Goal: Information Seeking & Learning: Learn about a topic

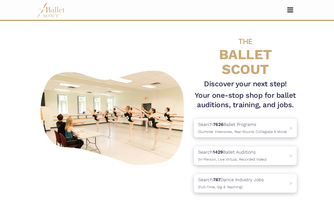
click at [290, 10] on span "Toggle navigation" at bounding box center [290, 10] width 6 height 1
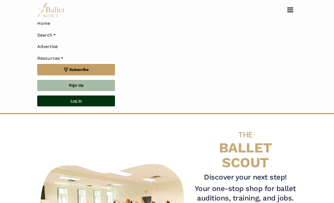
click at [89, 101] on link "Log In" at bounding box center [76, 101] width 78 height 11
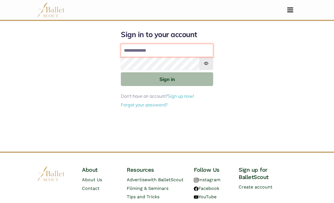
type input "**********"
click at [167, 79] on button "Sign in" at bounding box center [167, 79] width 92 height 14
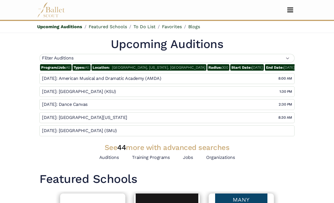
click at [290, 58] on div "Filter Auditions" at bounding box center [166, 58] width 255 height 9
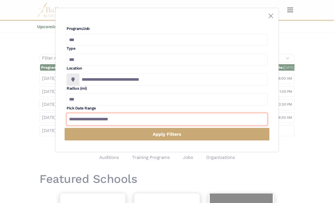
click at [157, 115] on input "**********" at bounding box center [167, 119] width 201 height 12
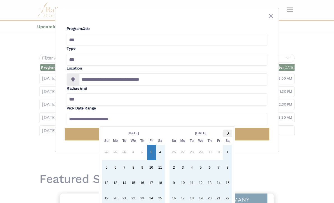
click at [230, 134] on th at bounding box center [227, 134] width 9 height 8
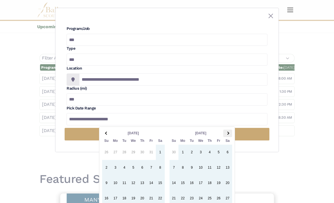
click at [229, 135] on th at bounding box center [227, 134] width 9 height 8
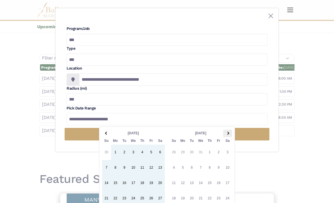
click at [228, 132] on th at bounding box center [227, 134] width 9 height 8
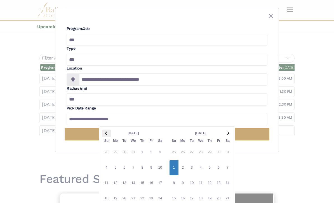
click at [105, 136] on th at bounding box center [106, 134] width 9 height 8
click at [105, 132] on th at bounding box center [106, 134] width 9 height 8
click at [103, 135] on th at bounding box center [106, 134] width 9 height 8
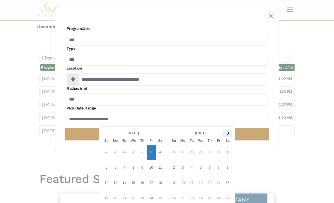
click at [230, 136] on th at bounding box center [227, 134] width 9 height 8
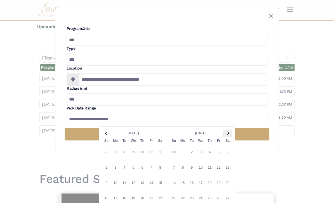
click at [229, 134] on th at bounding box center [227, 134] width 9 height 8
click at [230, 134] on th at bounding box center [227, 134] width 9 height 8
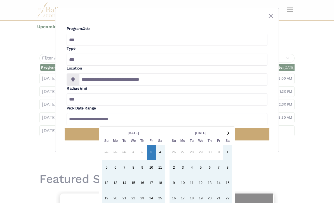
type input "**********"
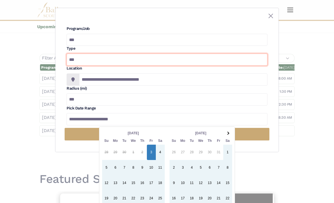
click at [222, 63] on select "*** ********* ******* ********" at bounding box center [167, 60] width 201 height 12
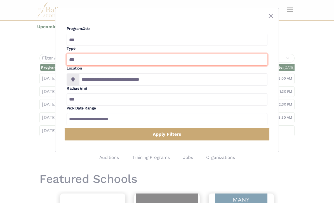
select select "*"
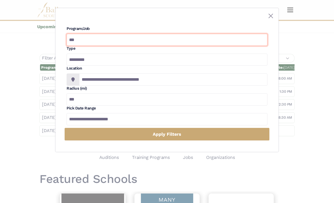
click at [226, 40] on select "**********" at bounding box center [167, 40] width 201 height 12
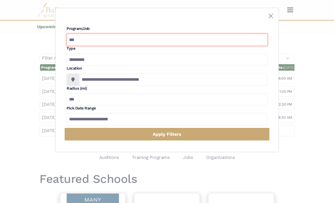
select select "*"
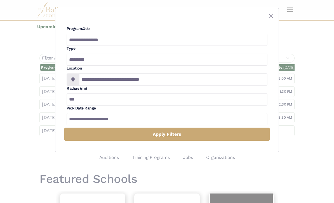
click at [167, 134] on link "Apply Filters" at bounding box center [166, 134] width 205 height 13
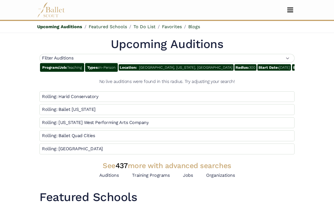
click at [234, 68] on span "Radius: 300" at bounding box center [245, 67] width 22 height 6
click at [234, 69] on span "Radius: 300" at bounding box center [245, 67] width 22 height 6
click at [234, 67] on span "Radius: 300" at bounding box center [245, 67] width 22 height 6
click at [288, 59] on div "Filter Auditions" at bounding box center [166, 58] width 255 height 9
select select "*"
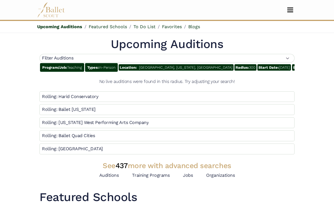
select select "*"
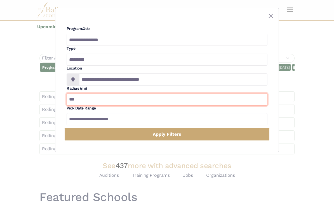
click at [112, 97] on input "***" at bounding box center [167, 99] width 201 height 12
type input "*"
type input "**********"
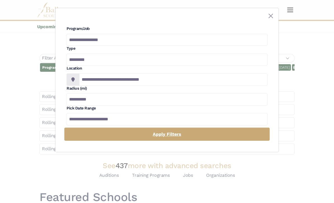
click at [162, 128] on link "Apply Filters" at bounding box center [166, 134] width 205 height 13
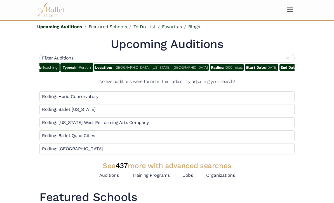
scroll to position [0, 25]
click at [53, 69] on span "Program/Job: Teaching" at bounding box center [37, 67] width 44 height 9
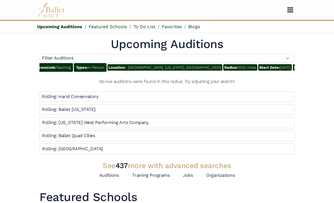
scroll to position [0, 10]
click at [64, 69] on span "Program/Job: Teaching" at bounding box center [52, 67] width 44 height 9
click at [63, 67] on span "Program/Job: Teaching" at bounding box center [52, 67] width 44 height 9
click at [69, 65] on span "Program/Job: Teaching" at bounding box center [52, 67] width 44 height 9
click at [289, 58] on div "Filter Auditions" at bounding box center [166, 58] width 255 height 9
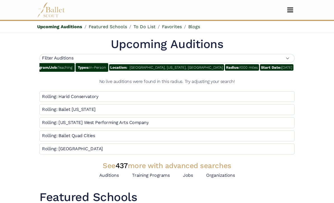
select select "*"
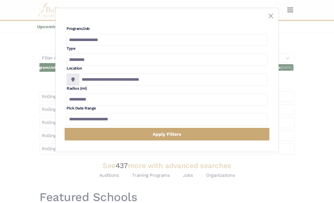
click at [310, 93] on div "**********" at bounding box center [167, 101] width 334 height 203
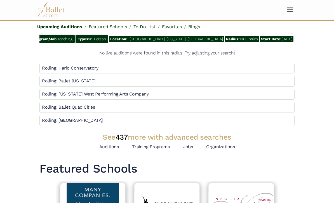
scroll to position [0, 0]
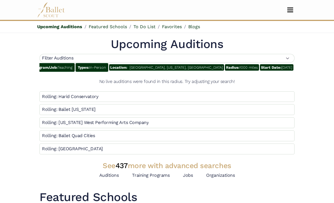
click at [291, 11] on button "Toggle navigation" at bounding box center [290, 9] width 13 height 5
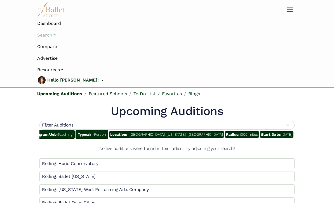
click at [53, 37] on link "Search" at bounding box center [166, 35] width 259 height 12
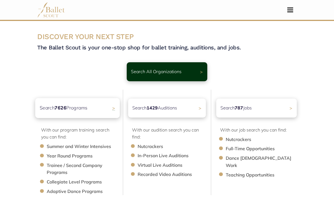
click at [105, 112] on div "Search 7626 Programs >" at bounding box center [77, 108] width 84 height 20
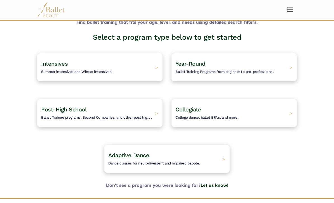
scroll to position [29, 0]
click at [106, 111] on h4 "Post-High School Ballet Trainee programs, Second Companies, and other post high…" at bounding box center [96, 113] width 117 height 15
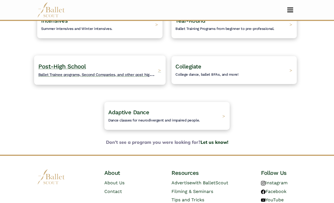
scroll to position [0, 0]
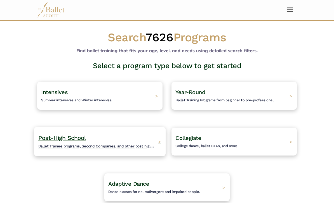
click at [81, 141] on h4 "Post-High School Ballet Trainee programs, Second Companies, and other post high…" at bounding box center [96, 141] width 117 height 15
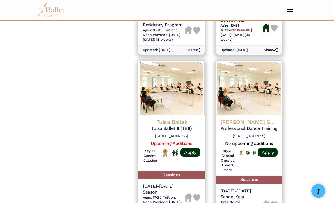
scroll to position [587, 0]
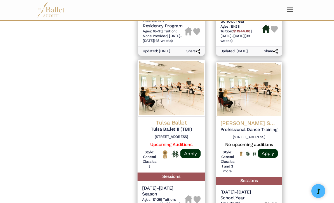
click at [175, 72] on img at bounding box center [172, 88] width 68 height 57
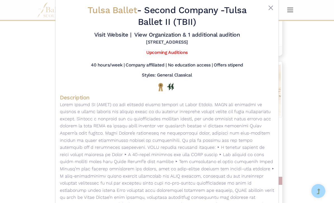
scroll to position [11, 0]
click at [177, 55] on link "Upcoming Auditions" at bounding box center [166, 51] width 41 height 5
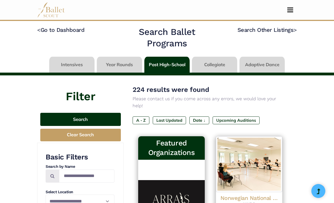
click at [51, 119] on button "Search" at bounding box center [80, 119] width 81 height 13
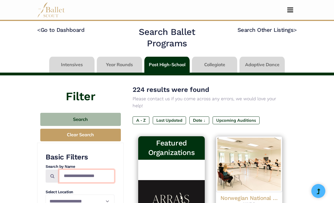
click at [83, 181] on input "Search by names..." at bounding box center [86, 176] width 55 height 13
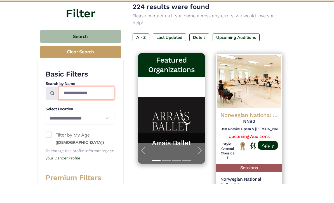
type input "**********"
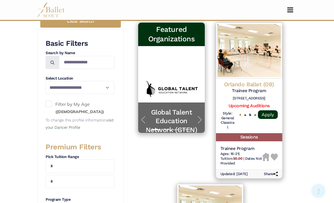
scroll to position [114, 0]
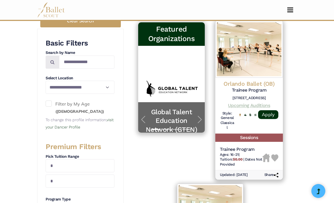
click at [250, 103] on link "Upcoming Auditions" at bounding box center [249, 105] width 42 height 5
